Goal: Browse casually: Explore the website without a specific task or goal

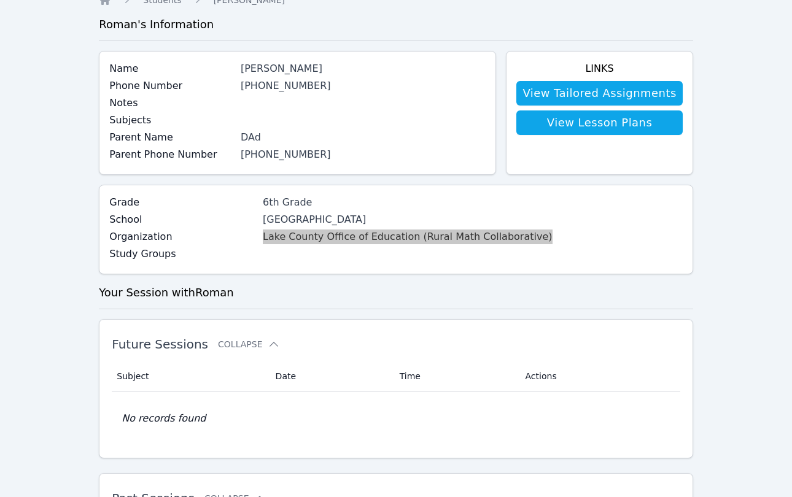
scroll to position [34, 0]
